Goal: Find specific page/section: Find specific page/section

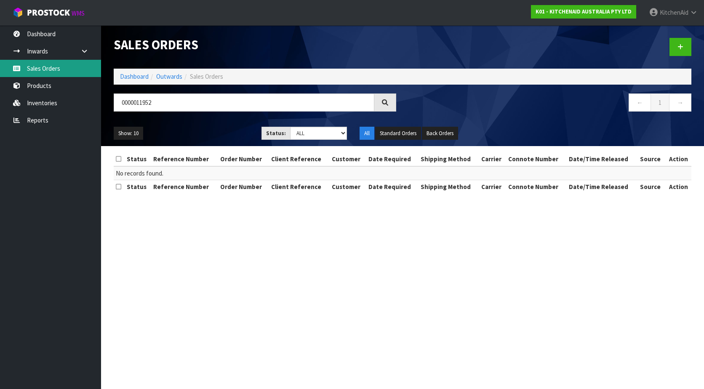
drag, startPoint x: 58, startPoint y: 70, endPoint x: 134, endPoint y: 98, distance: 81.5
click at [58, 70] on link "Sales Orders" at bounding box center [50, 68] width 101 height 17
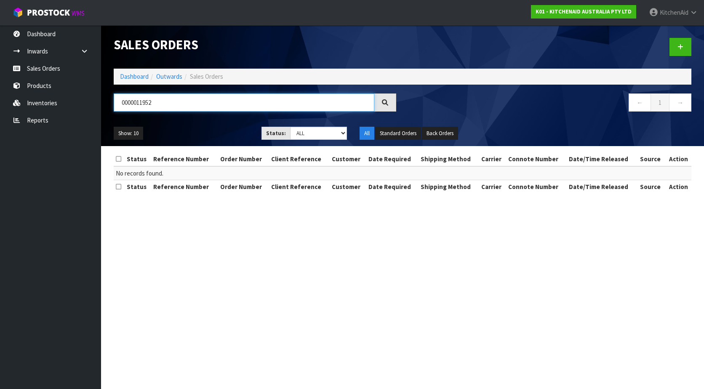
drag, startPoint x: 181, startPoint y: 103, endPoint x: 113, endPoint y: 100, distance: 68.2
click at [113, 100] on div "0000011952" at bounding box center [254, 105] width 295 height 24
paste input "[PERSON_NAME]"
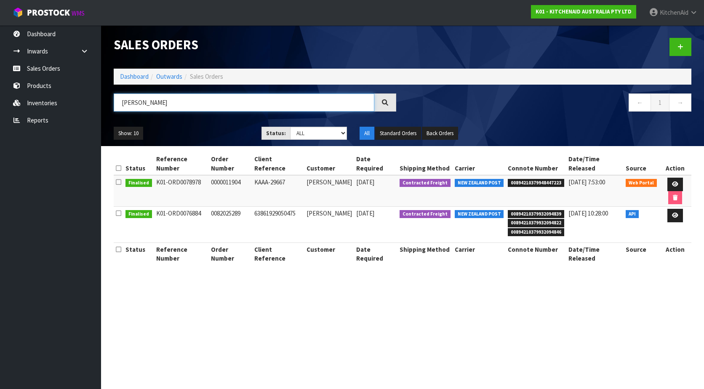
type input "[PERSON_NAME]"
click at [525, 179] on span "00894210379948447223" at bounding box center [536, 183] width 56 height 8
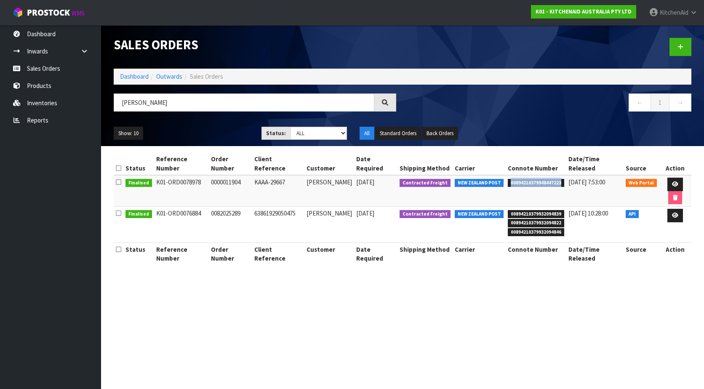
click at [525, 179] on span "00894210379948447223" at bounding box center [536, 183] width 56 height 8
copy span "00894210379948447223"
drag, startPoint x: 59, startPoint y: 90, endPoint x: 64, endPoint y: 91, distance: 4.7
click at [59, 90] on link "Products" at bounding box center [50, 85] width 101 height 17
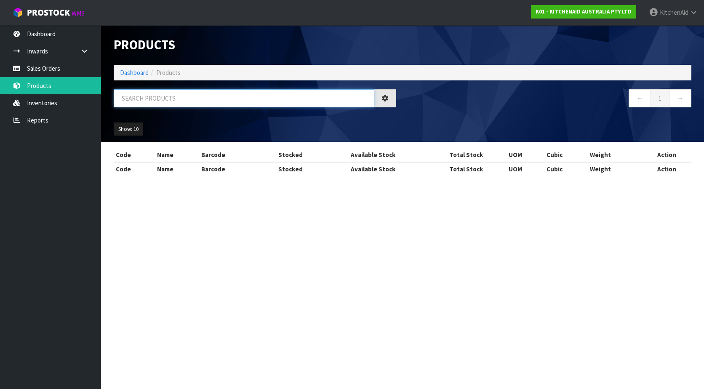
click at [183, 103] on input "text" at bounding box center [244, 98] width 260 height 18
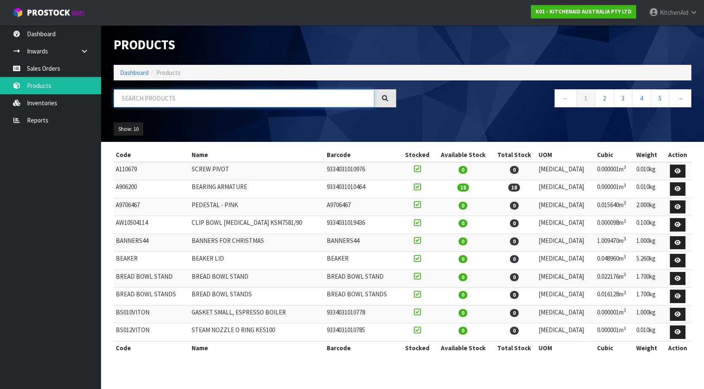
paste input "5KEK1701APL"
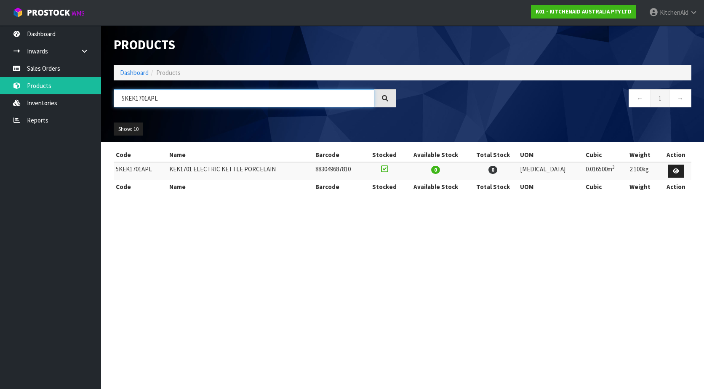
type input "5KEK1701APL"
